Goal: Task Accomplishment & Management: Complete application form

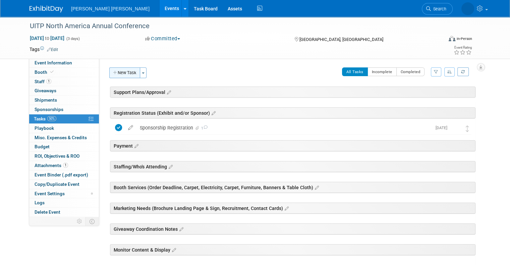
click at [118, 77] on button "New Task" at bounding box center [124, 72] width 31 height 11
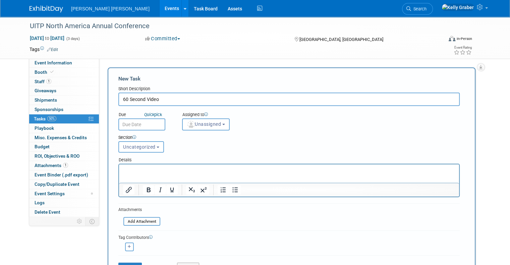
type input "60 Second Video"
click at [135, 121] on input "text" at bounding box center [141, 124] width 47 height 12
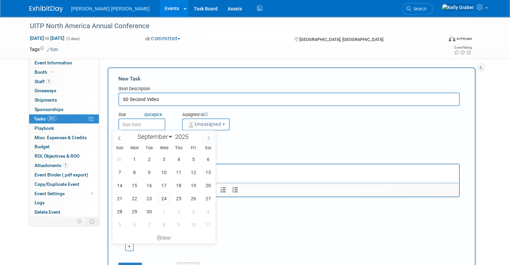
click at [208, 137] on icon at bounding box center [208, 138] width 5 height 5
select select "9"
drag, startPoint x: 176, startPoint y: 170, endPoint x: 64, endPoint y: 5, distance: 199.2
click at [176, 169] on span "9" at bounding box center [178, 172] width 13 height 13
type input "[DATE]"
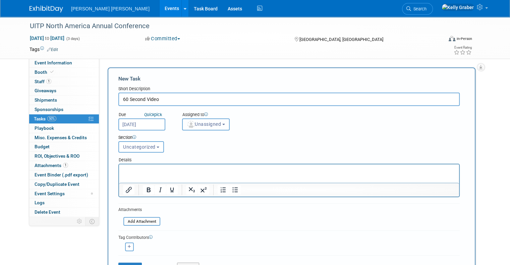
click at [198, 125] on span "Unassigned" at bounding box center [204, 123] width 34 height 5
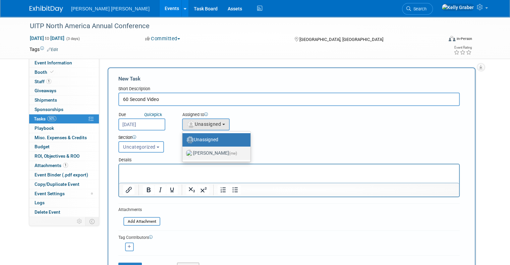
click at [198, 149] on label "[PERSON_NAME] (me)" at bounding box center [215, 153] width 58 height 11
click at [183, 150] on input "[PERSON_NAME] (me)" at bounding box center [181, 152] width 4 height 4
select select "ec37184c-c01f-4f21-939d-fe7fd02e2e7e"
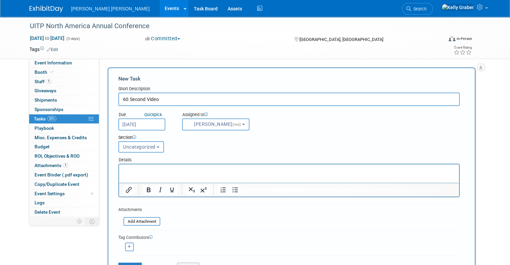
click at [138, 147] on span "Uncategorized" at bounding box center [139, 146] width 33 height 5
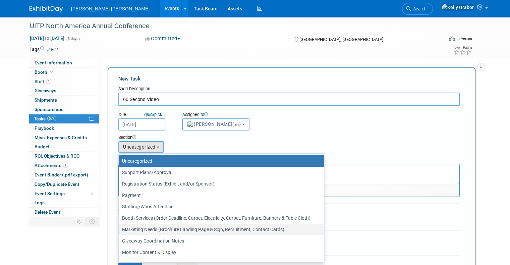
click at [143, 227] on label "Marketing Needs (Brochure Landing Page & Sign, Recruitment, Contact Cards)" at bounding box center [219, 229] width 195 height 9
click at [120, 227] on input "Marketing Needs (Brochure Landing Page & Sign, Recruitment, Contact Cards)" at bounding box center [117, 229] width 4 height 4
select select "11273648"
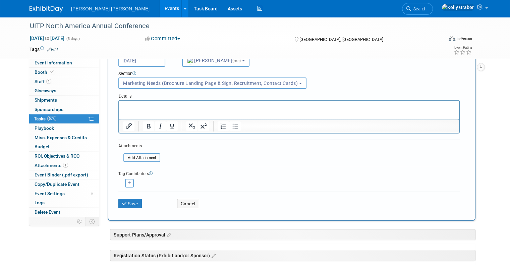
scroll to position [67, 0]
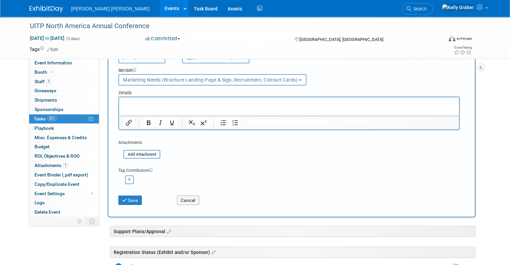
click at [146, 98] on html at bounding box center [289, 101] width 340 height 9
click at [131, 197] on button "Save" at bounding box center [129, 199] width 23 height 9
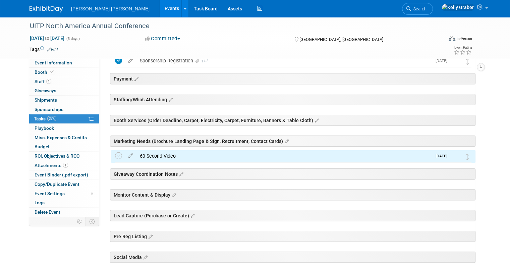
click at [151, 158] on div "60 Second Video" at bounding box center [283, 155] width 295 height 11
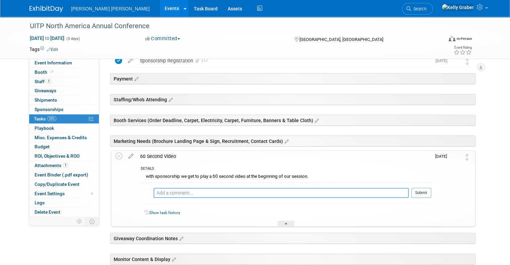
click at [153, 190] on textarea at bounding box center [280, 193] width 255 height 10
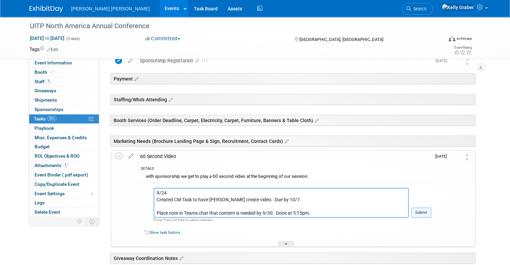
type textarea "9/24 Created CM Task to have [PERSON_NAME] create video. Due by 10/7. Place not…"
click at [428, 212] on button "Submit" at bounding box center [421, 212] width 20 height 10
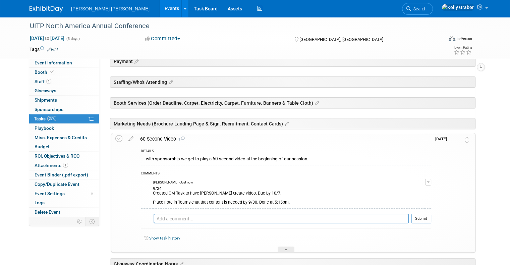
scroll to position [101, 0]
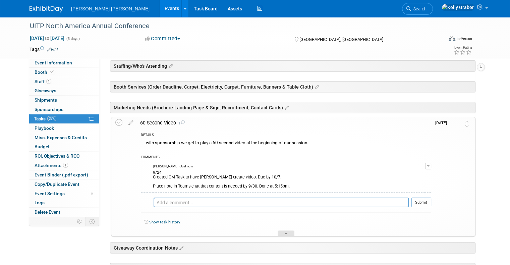
click at [291, 231] on div at bounding box center [285, 233] width 17 height 6
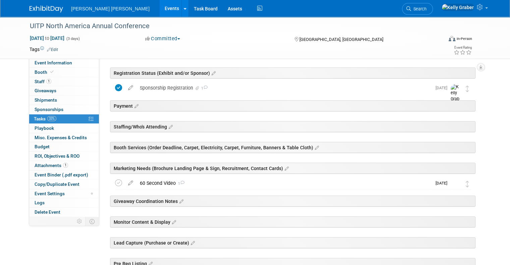
scroll to position [0, 0]
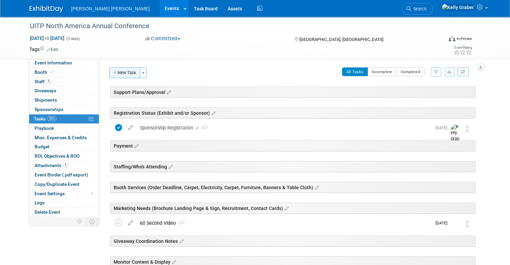
click at [122, 70] on button "New Task" at bounding box center [124, 72] width 31 height 11
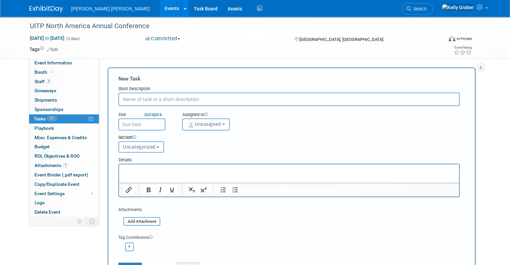
click at [135, 98] on input "text" at bounding box center [288, 98] width 341 height 13
type input "Slide Static Banner"
click at [128, 120] on input "text" at bounding box center [141, 124] width 47 height 12
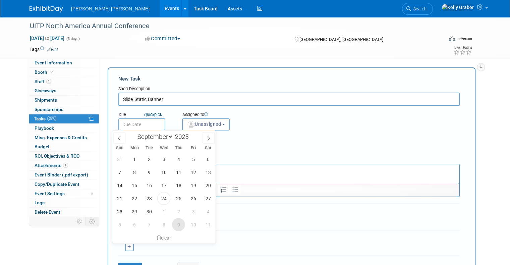
click at [182, 224] on span "9" at bounding box center [178, 224] width 13 height 13
type input "[DATE]"
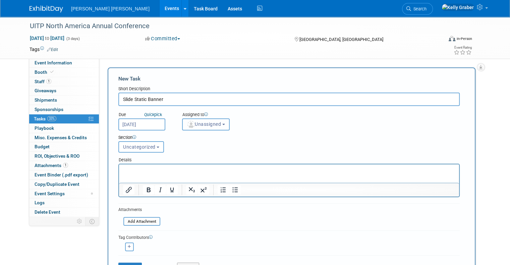
click at [198, 125] on span "Unassigned" at bounding box center [204, 123] width 34 height 5
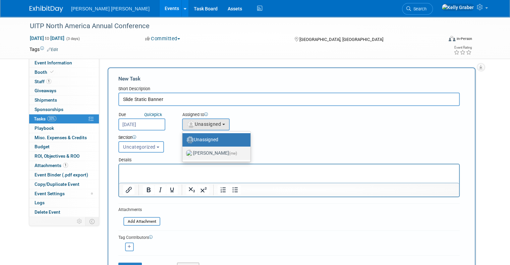
click at [200, 148] on label "[PERSON_NAME] (me)" at bounding box center [215, 153] width 58 height 11
click at [183, 150] on input "[PERSON_NAME] (me)" at bounding box center [181, 152] width 4 height 4
select select "ec37184c-c01f-4f21-939d-fe7fd02e2e7e"
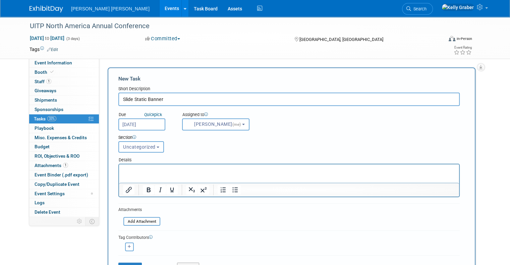
click at [147, 148] on span "Uncategorized" at bounding box center [139, 146] width 33 height 5
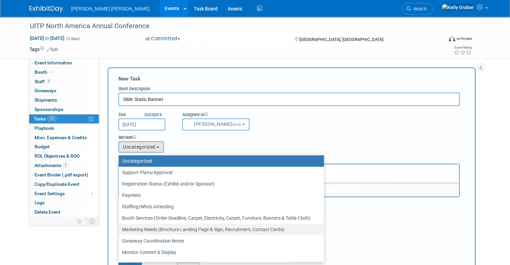
click at [136, 225] on label "Marketing Needs (Brochure Landing Page & Sign, Recruitment, Contact Cards)" at bounding box center [219, 229] width 195 height 9
click at [120, 227] on input "Marketing Needs (Brochure Landing Page & Sign, Recruitment, Contact Cards)" at bounding box center [117, 229] width 4 height 4
select select "11273648"
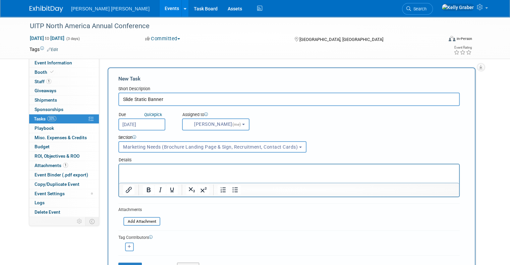
click at [139, 170] on p "Rich Text Area. Press ALT-0 for help." at bounding box center [289, 170] width 332 height 7
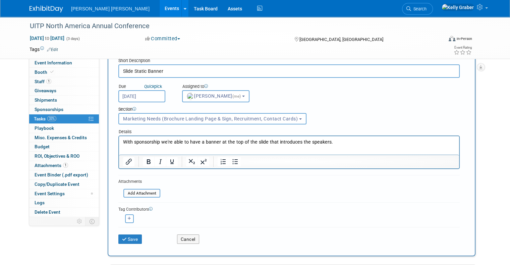
scroll to position [67, 0]
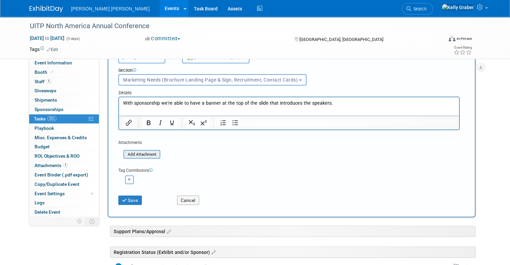
click at [132, 150] on input "file" at bounding box center [120, 154] width 80 height 8
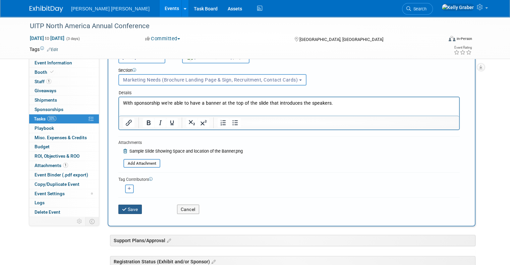
click at [129, 204] on button "Save" at bounding box center [129, 208] width 23 height 9
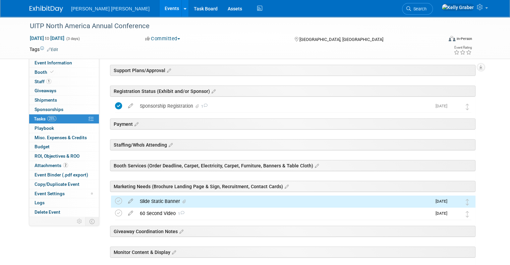
scroll to position [34, 0]
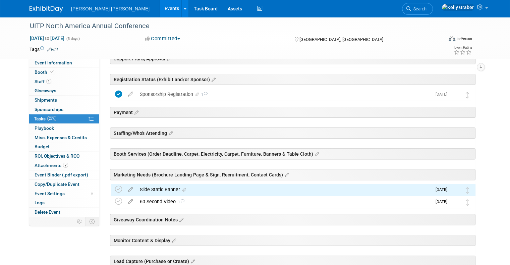
click at [165, 189] on div "Slide Static Banner" at bounding box center [283, 189] width 295 height 11
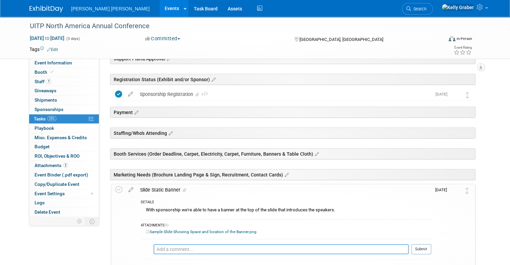
click at [170, 248] on textarea at bounding box center [280, 249] width 255 height 10
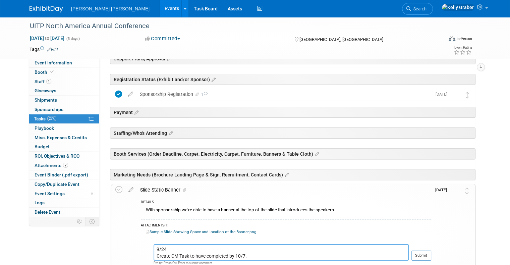
scroll to position [67, 0]
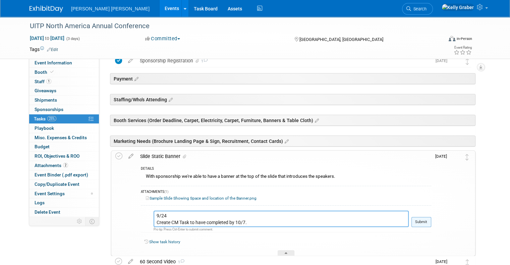
type textarea "9/24 Create CM Task to have completed by 10/7."
click at [431, 219] on button "Submit" at bounding box center [421, 222] width 20 height 10
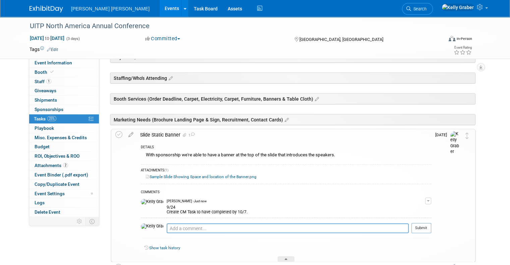
scroll to position [101, 0]
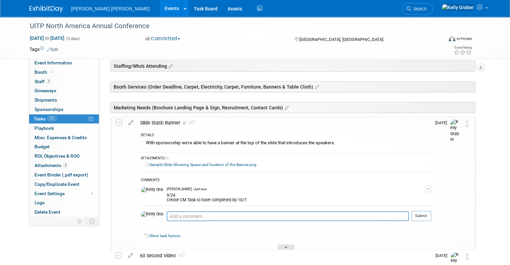
click at [288, 244] on div at bounding box center [285, 247] width 17 height 6
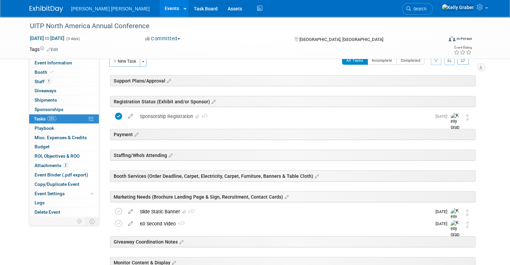
scroll to position [0, 0]
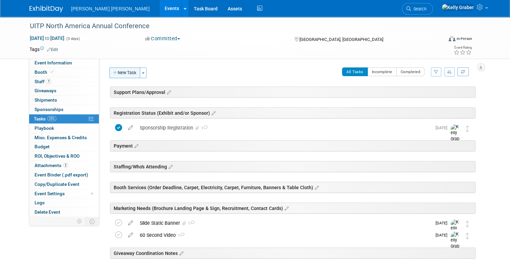
click at [126, 71] on button "New Task" at bounding box center [124, 72] width 31 height 11
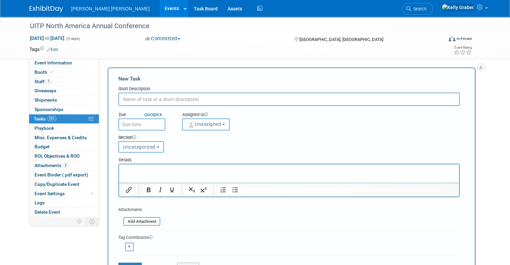
click at [144, 97] on input "text" at bounding box center [288, 98] width 341 height 13
type input "Event Request Approval"
click at [144, 222] on input "file" at bounding box center [120, 221] width 80 height 8
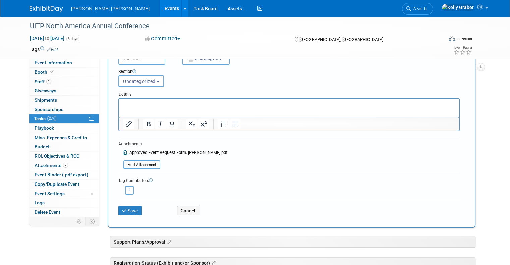
scroll to position [67, 0]
click at [127, 209] on button "Save" at bounding box center [129, 208] width 23 height 9
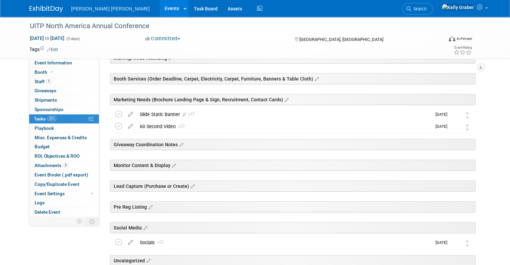
scroll to position [166, 0]
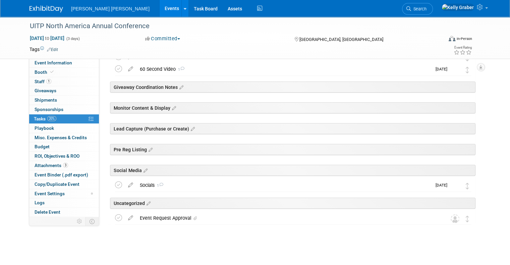
click at [171, 219] on div "Event Request Approval" at bounding box center [286, 217] width 301 height 11
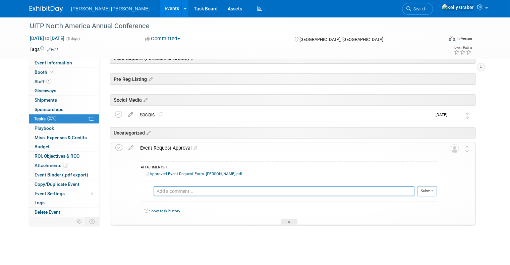
scroll to position [237, 0]
click at [125, 144] on icon at bounding box center [131, 145] width 12 height 8
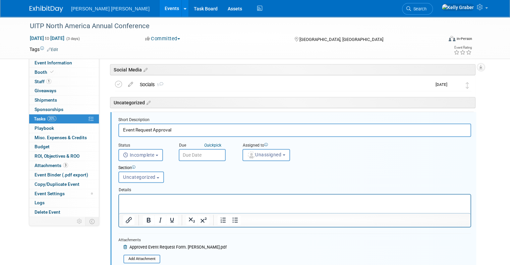
scroll to position [280, 0]
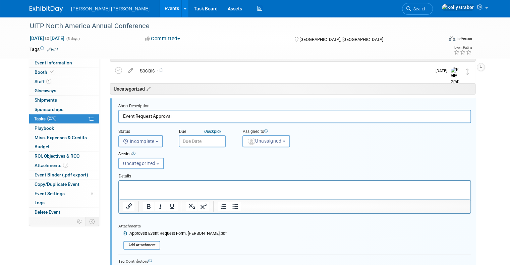
click at [145, 140] on span "Incomplete" at bounding box center [138, 140] width 31 height 5
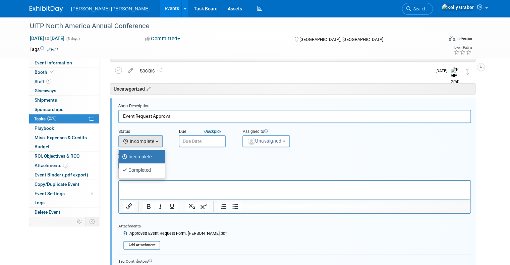
click at [189, 152] on div "Section" at bounding box center [279, 154] width 322 height 6
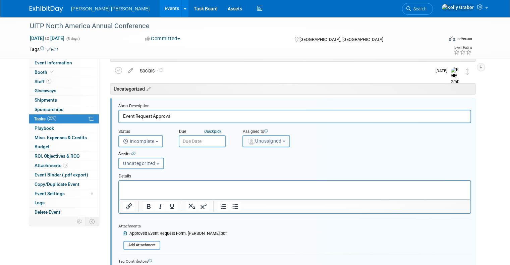
click at [252, 141] on span "Unassigned" at bounding box center [264, 140] width 34 height 5
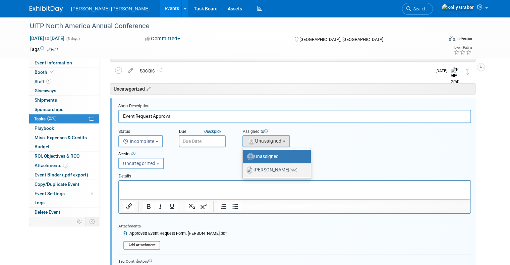
click at [251, 167] on label "[PERSON_NAME] (me)" at bounding box center [275, 170] width 58 height 11
click at [244, 167] on input "[PERSON_NAME] (me)" at bounding box center [241, 169] width 4 height 4
select select "ec37184c-c01f-4f21-939d-fe7fd02e2e7e"
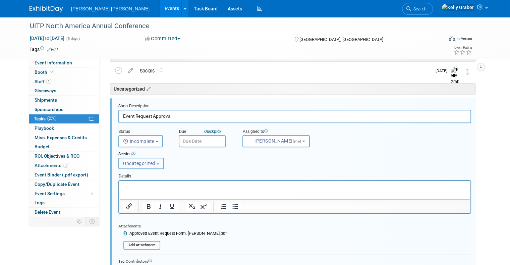
click at [126, 161] on span "Uncategorized" at bounding box center [139, 162] width 33 height 5
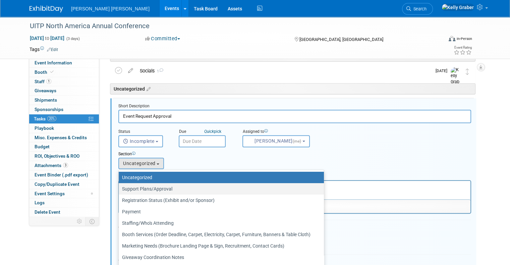
click at [140, 188] on label "Support Plans/Approval" at bounding box center [219, 188] width 195 height 9
click at [120, 188] on input "Support Plans/Approval" at bounding box center [117, 189] width 4 height 4
select select "11273643"
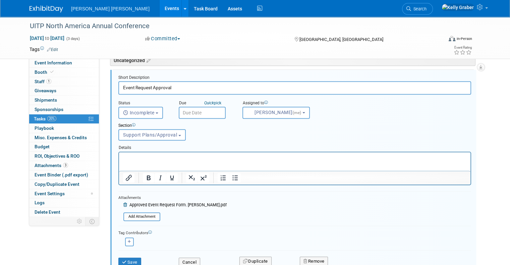
scroll to position [347, 0]
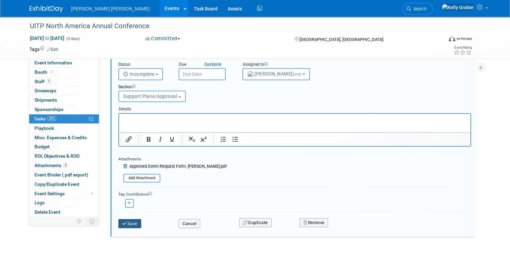
click at [126, 220] on button "Save" at bounding box center [129, 223] width 23 height 9
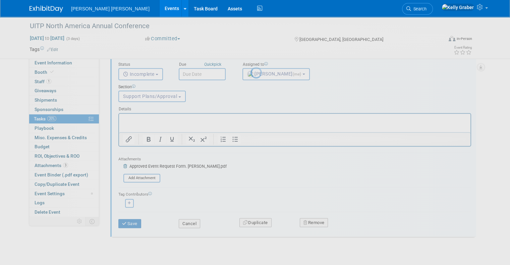
scroll to position [0, 0]
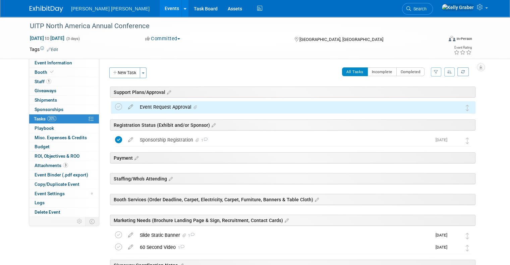
click at [157, 109] on div "Event Request Approval" at bounding box center [286, 106] width 301 height 11
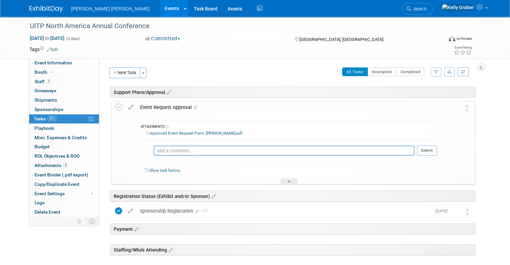
click at [167, 150] on textarea at bounding box center [283, 150] width 261 height 10
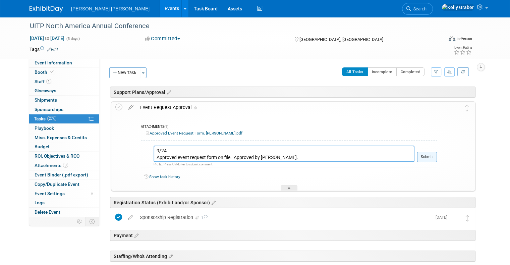
type textarea "9/24 Approved event request form on file. Approved by [PERSON_NAME]."
click at [429, 156] on button "Submit" at bounding box center [427, 157] width 20 height 10
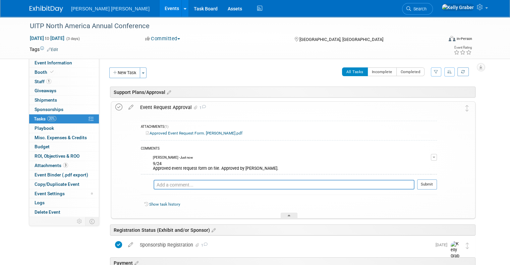
click at [116, 108] on icon at bounding box center [118, 107] width 7 height 7
click at [285, 214] on div at bounding box center [288, 215] width 17 height 6
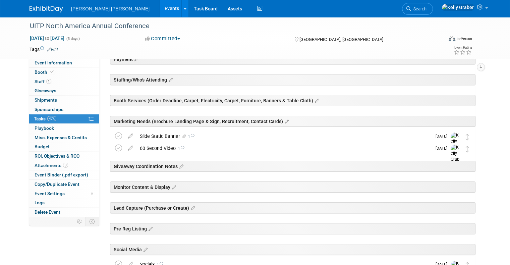
scroll to position [166, 0]
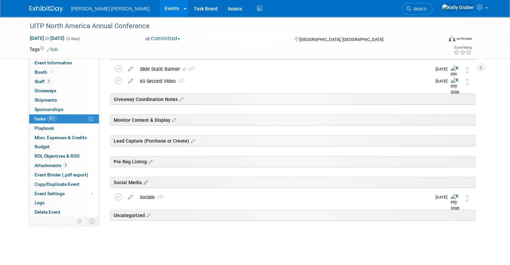
click at [142, 184] on icon at bounding box center [145, 183] width 6 height 6
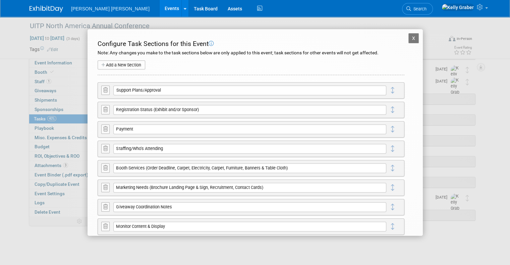
scroll to position [67, 0]
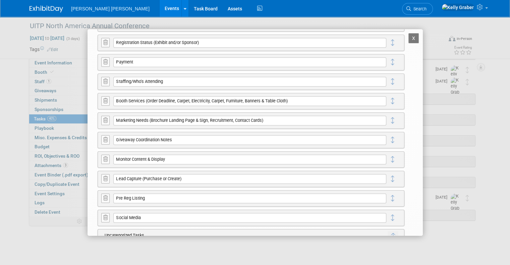
click at [104, 140] on icon at bounding box center [105, 139] width 4 height 5
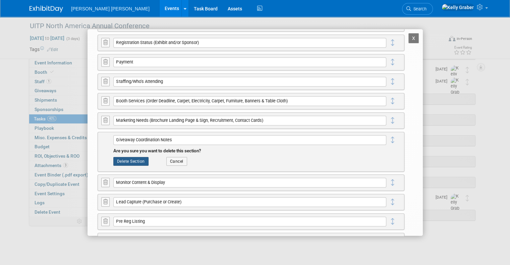
click at [128, 158] on button "Delete Section" at bounding box center [130, 161] width 35 height 9
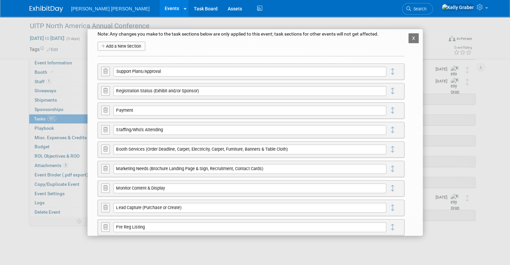
scroll to position [34, 0]
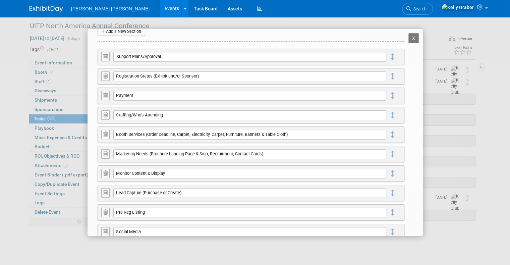
click at [104, 191] on icon at bounding box center [105, 192] width 4 height 5
click at [135, 212] on button "Delete Section" at bounding box center [130, 214] width 35 height 9
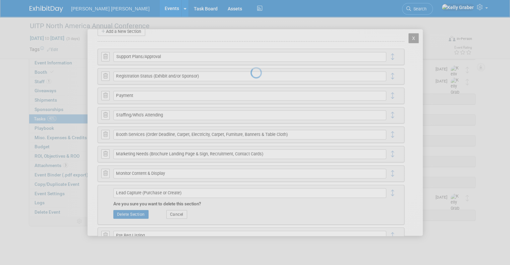
scroll to position [0, 0]
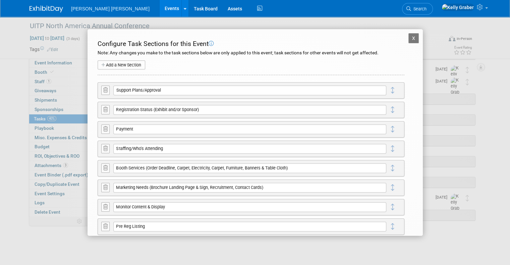
click at [103, 206] on icon at bounding box center [105, 206] width 4 height 5
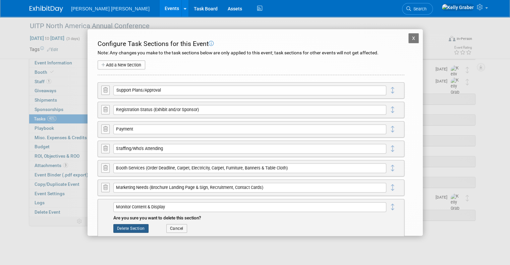
click at [132, 226] on button "Delete Section" at bounding box center [130, 228] width 35 height 9
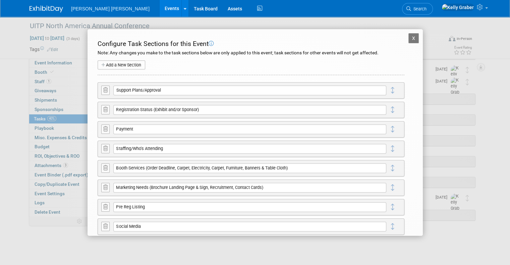
click at [408, 39] on button "X" at bounding box center [413, 38] width 11 height 10
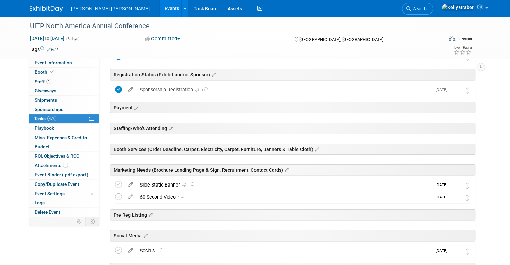
scroll to position [36, 0]
